Goal: Transaction & Acquisition: Purchase product/service

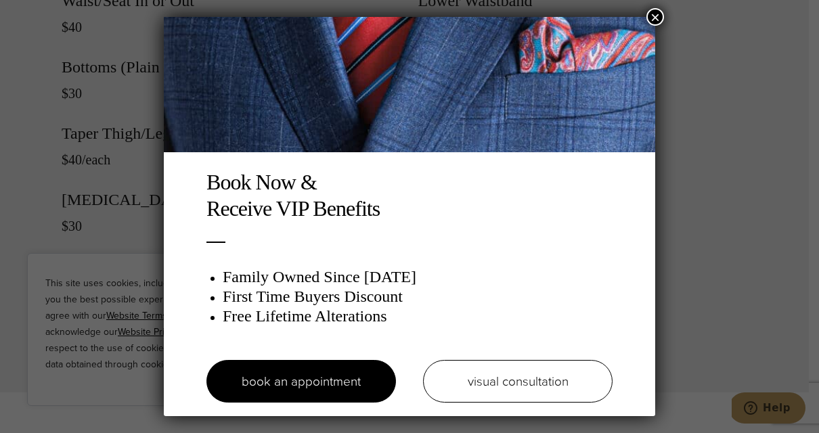
click at [657, 15] on button "×" at bounding box center [656, 17] width 18 height 18
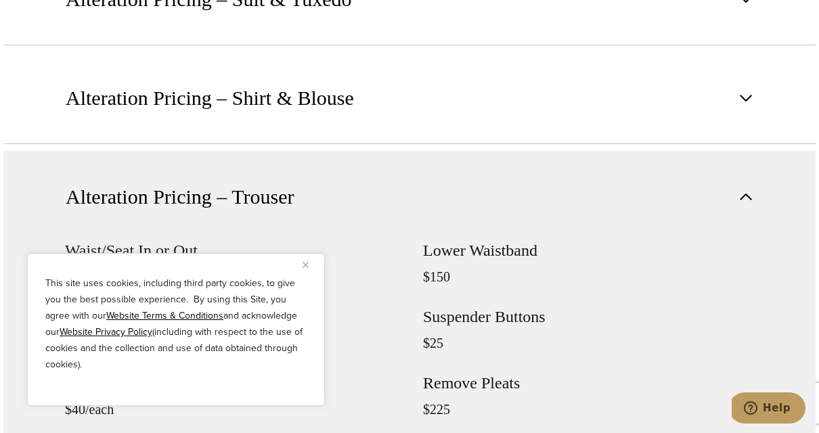
scroll to position [1131, 0]
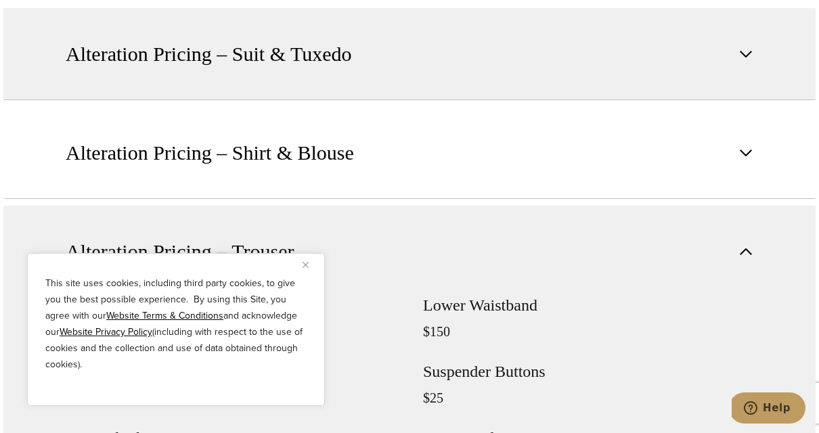
click at [752, 51] on span "button" at bounding box center [746, 54] width 16 height 16
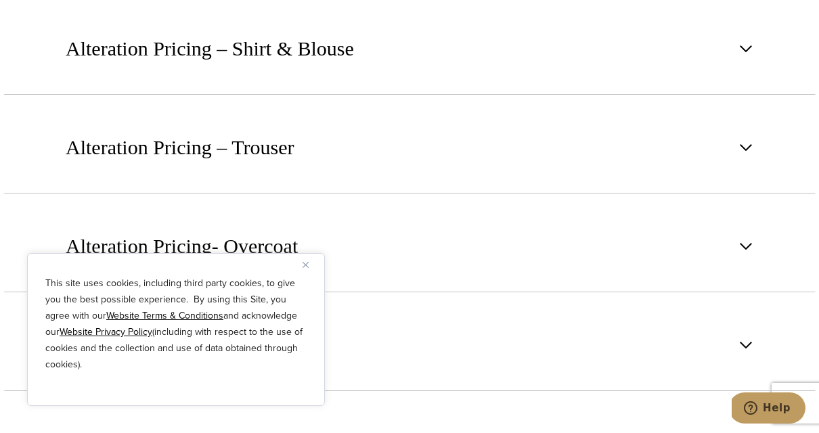
scroll to position [1808, 0]
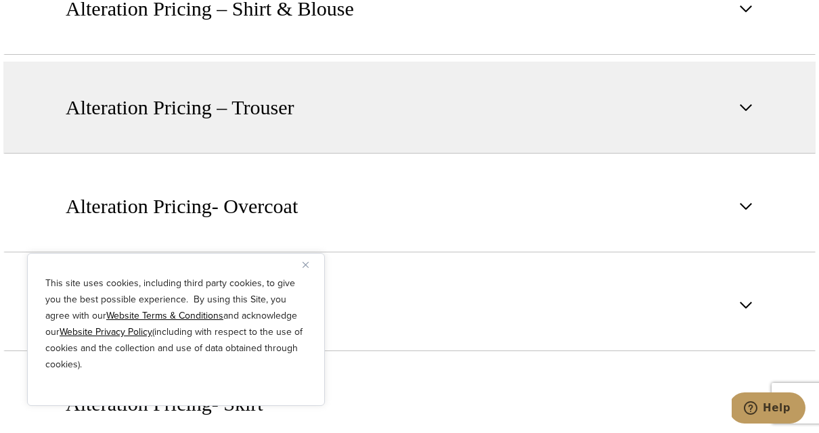
click at [752, 114] on span "button" at bounding box center [746, 108] width 16 height 16
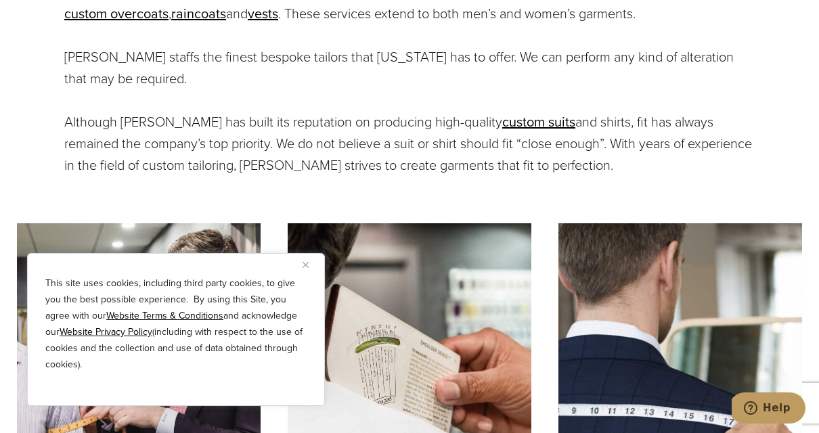
scroll to position [563, 0]
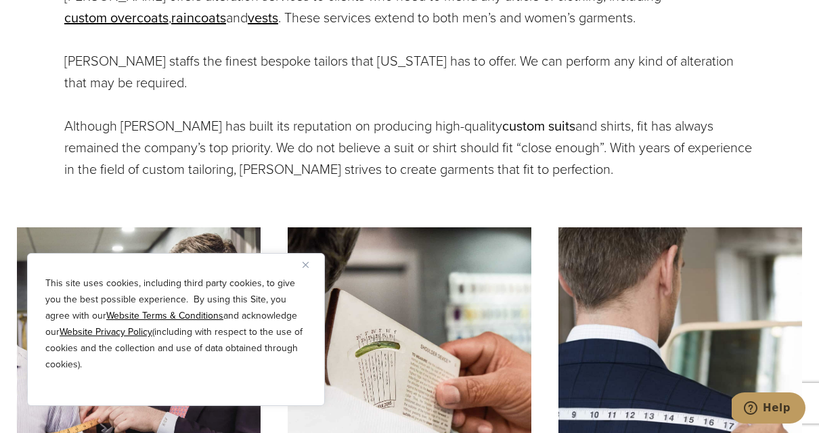
click at [515, 130] on link "custom suits" at bounding box center [539, 126] width 73 height 20
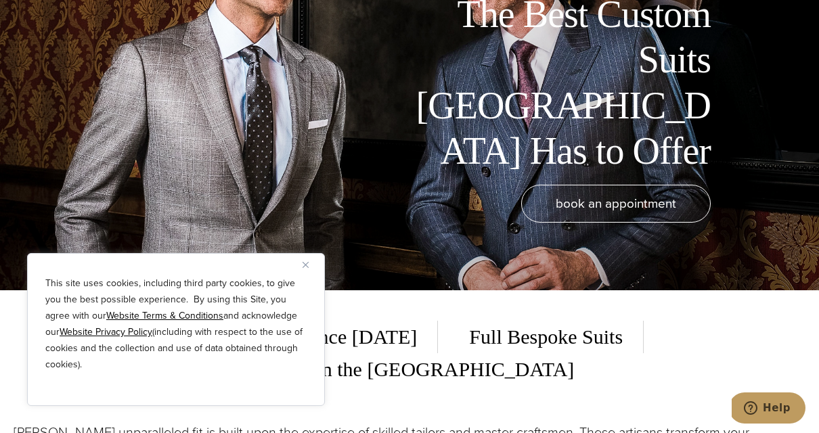
scroll to position [131, 0]
